Goal: Information Seeking & Learning: Find specific fact

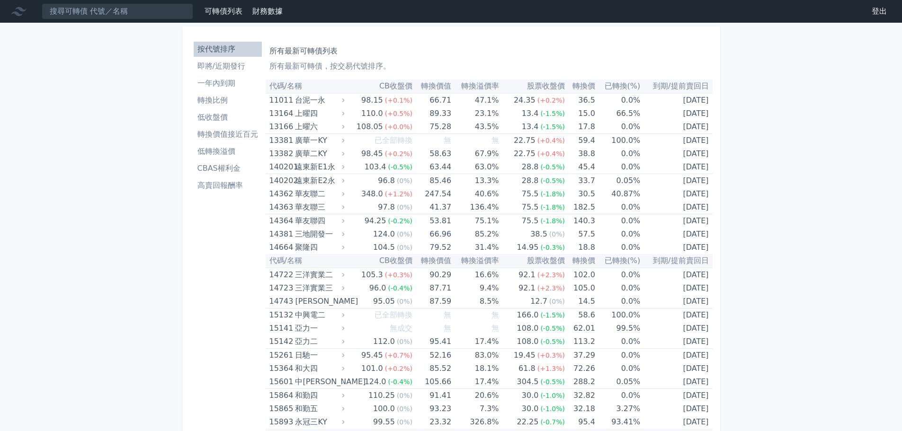
click at [218, 139] on li "轉換價值接近百元" at bounding box center [228, 134] width 68 height 11
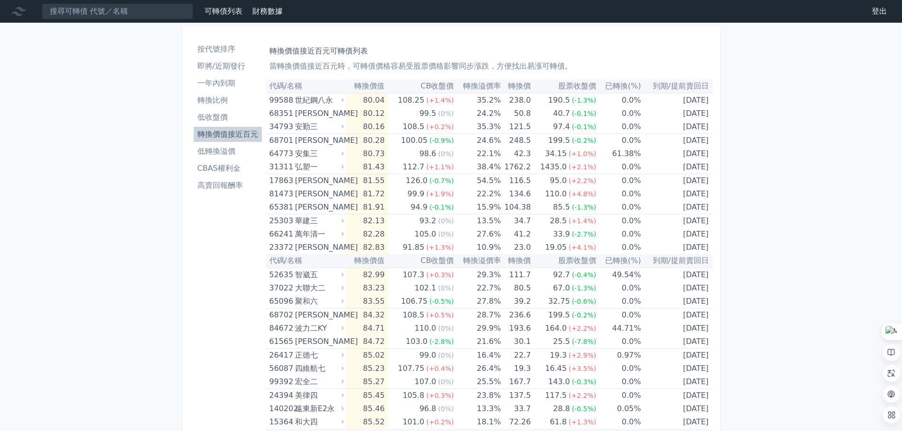
click at [234, 137] on li "轉換價值接近百元" at bounding box center [228, 134] width 68 height 11
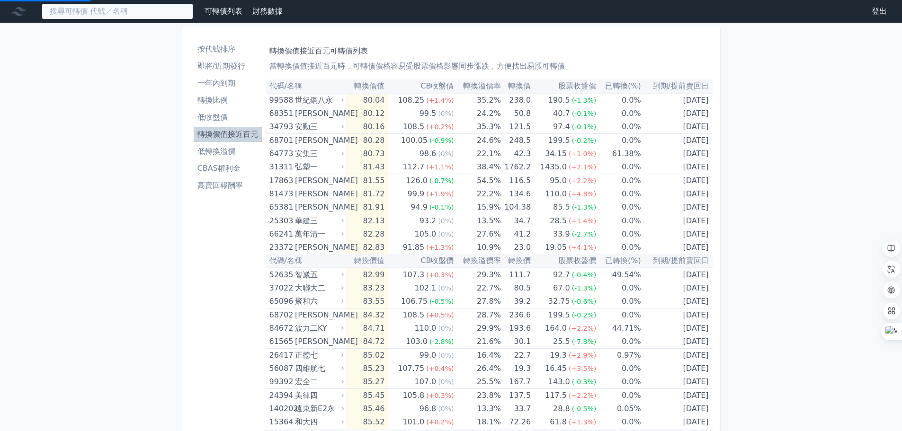
click at [110, 16] on input at bounding box center [117, 11] width 151 height 16
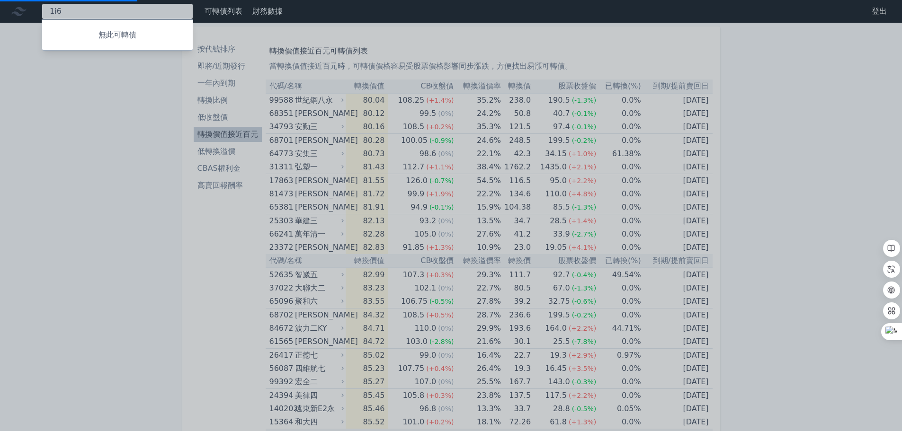
type input "1i"
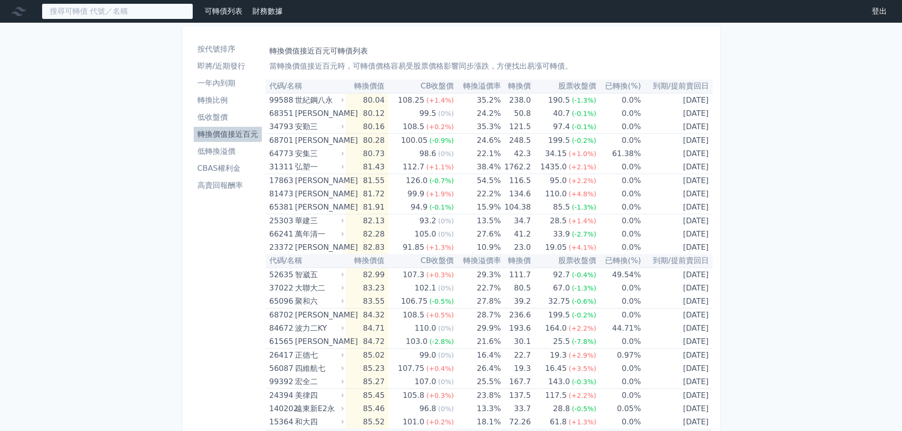
drag, startPoint x: 110, startPoint y: 16, endPoint x: 102, endPoint y: 16, distance: 8.5
click at [107, 16] on input at bounding box center [117, 11] width 151 height 16
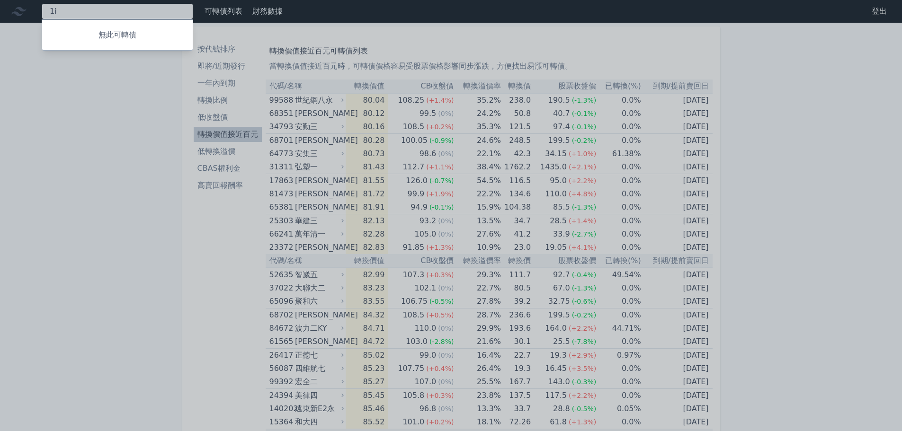
type input "1"
type input "博"
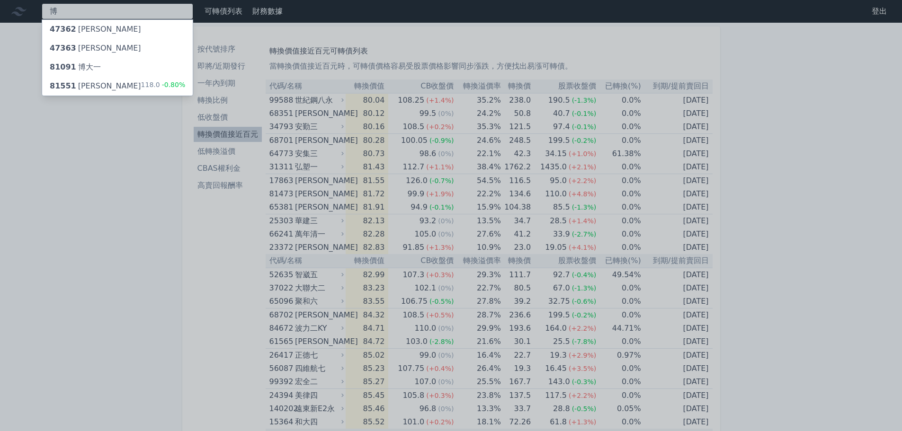
type input "博"
click at [116, 92] on div "81551 [PERSON_NAME] 118.0 -0.80%" at bounding box center [117, 86] width 151 height 19
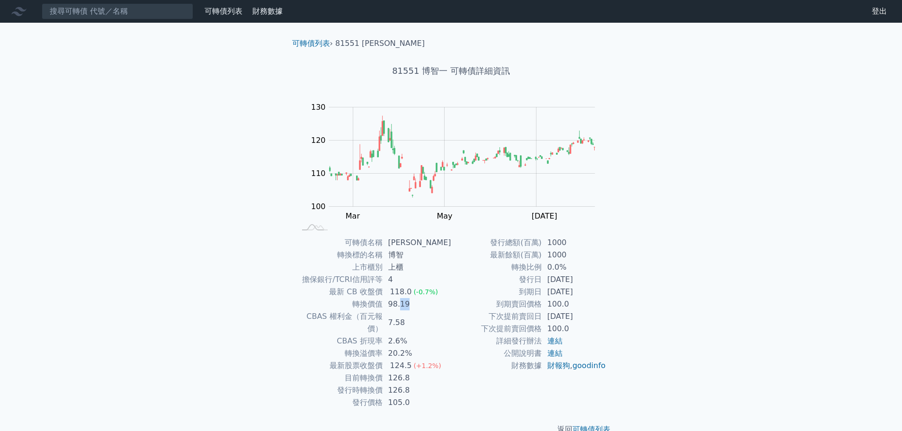
drag, startPoint x: 414, startPoint y: 303, endPoint x: 404, endPoint y: 302, distance: 9.7
click at [404, 302] on td "98.19" at bounding box center [416, 304] width 69 height 12
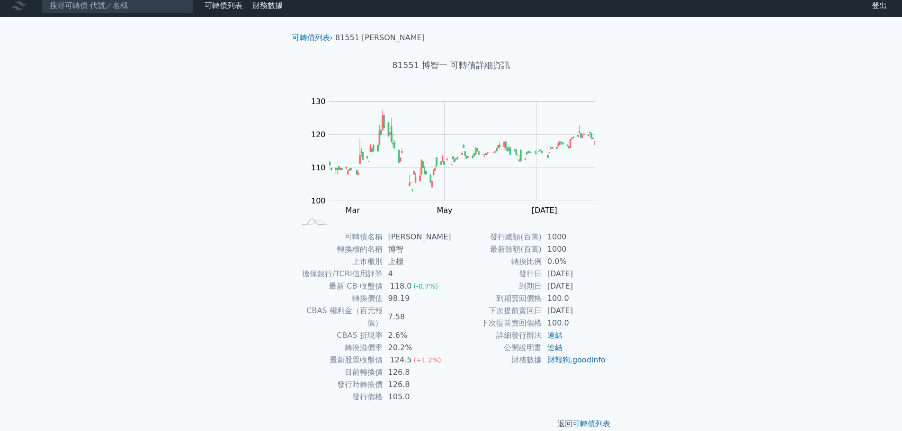
scroll to position [7, 0]
